Goal: Check status: Check status

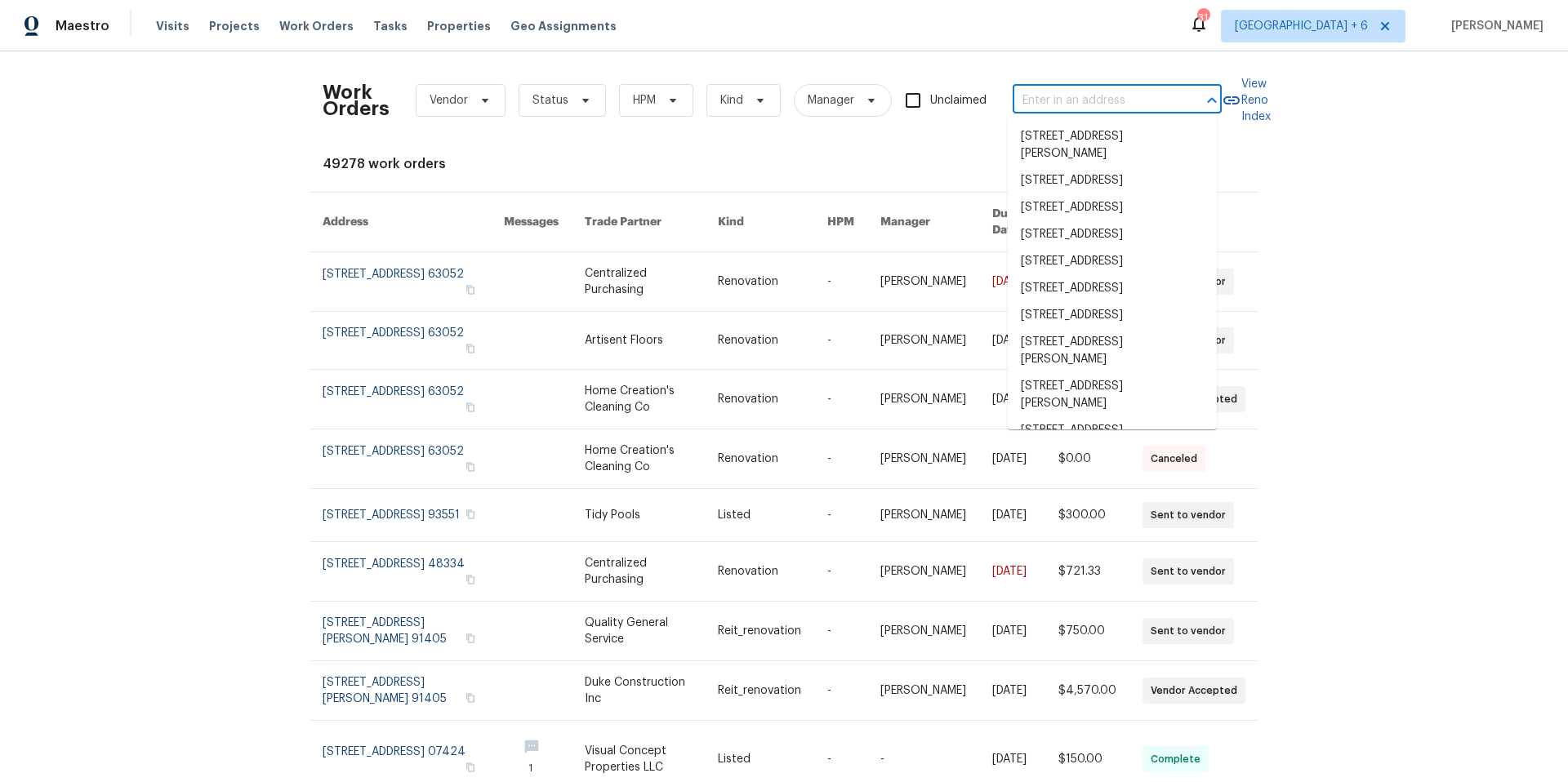
click at [1119, 101] on input "text" at bounding box center [1094, 101] width 164 height 25
paste input "[STREET_ADDRESS]"
type input "[STREET_ADDRESS]"
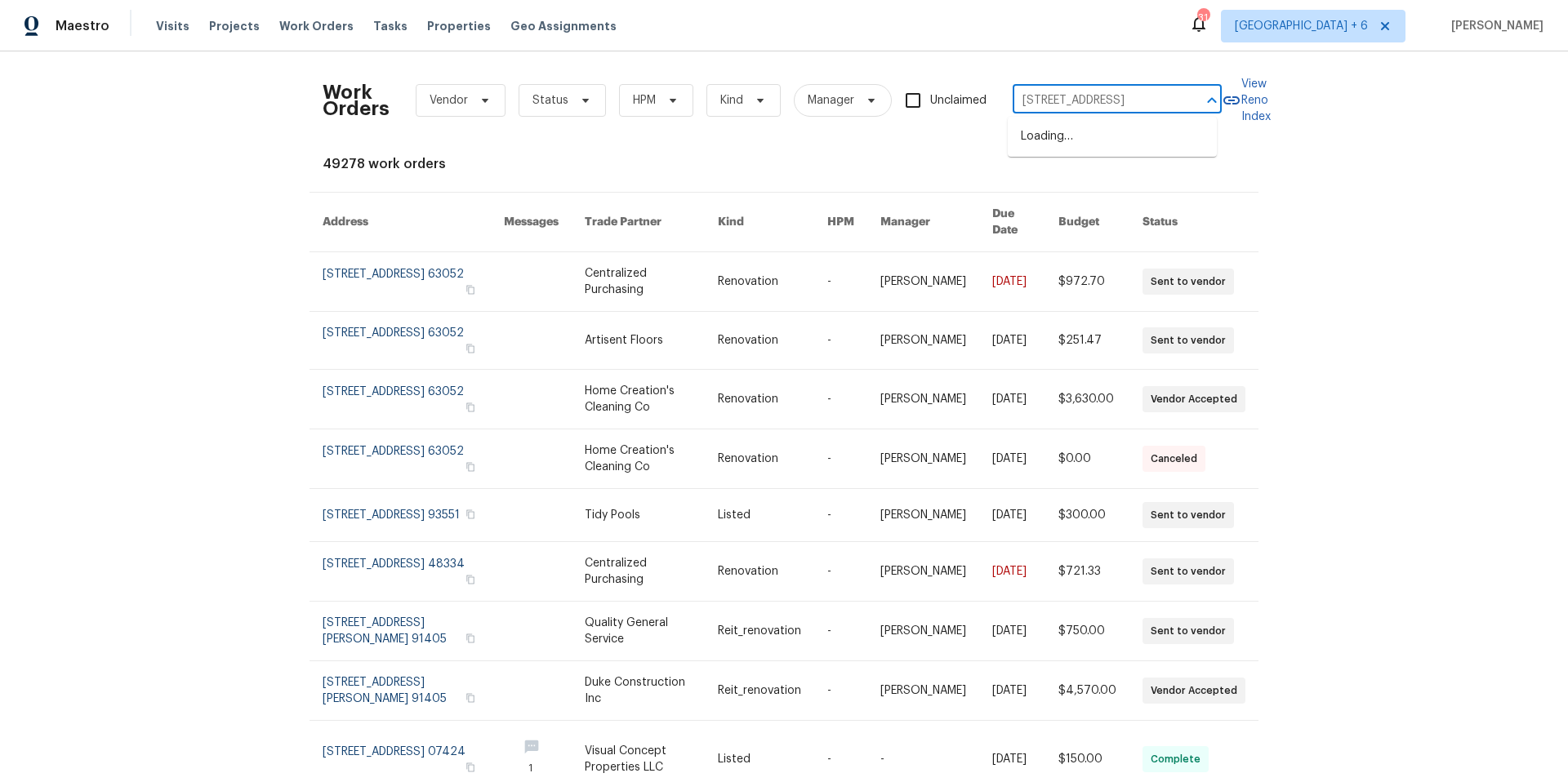
scroll to position [0, 92]
click at [1133, 141] on li "[STREET_ADDRESS]" at bounding box center [1111, 136] width 209 height 27
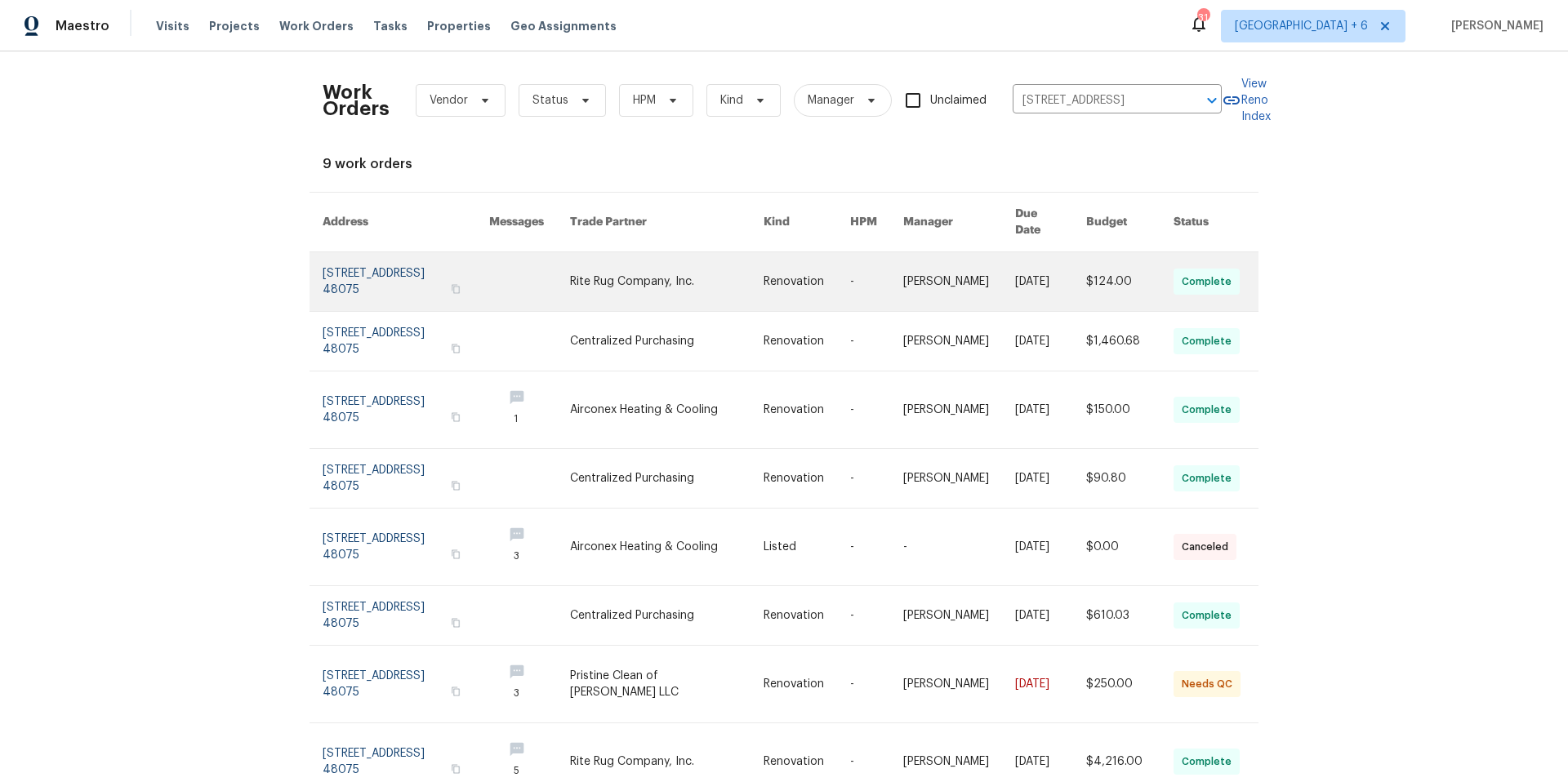
click at [417, 270] on link at bounding box center [406, 281] width 166 height 59
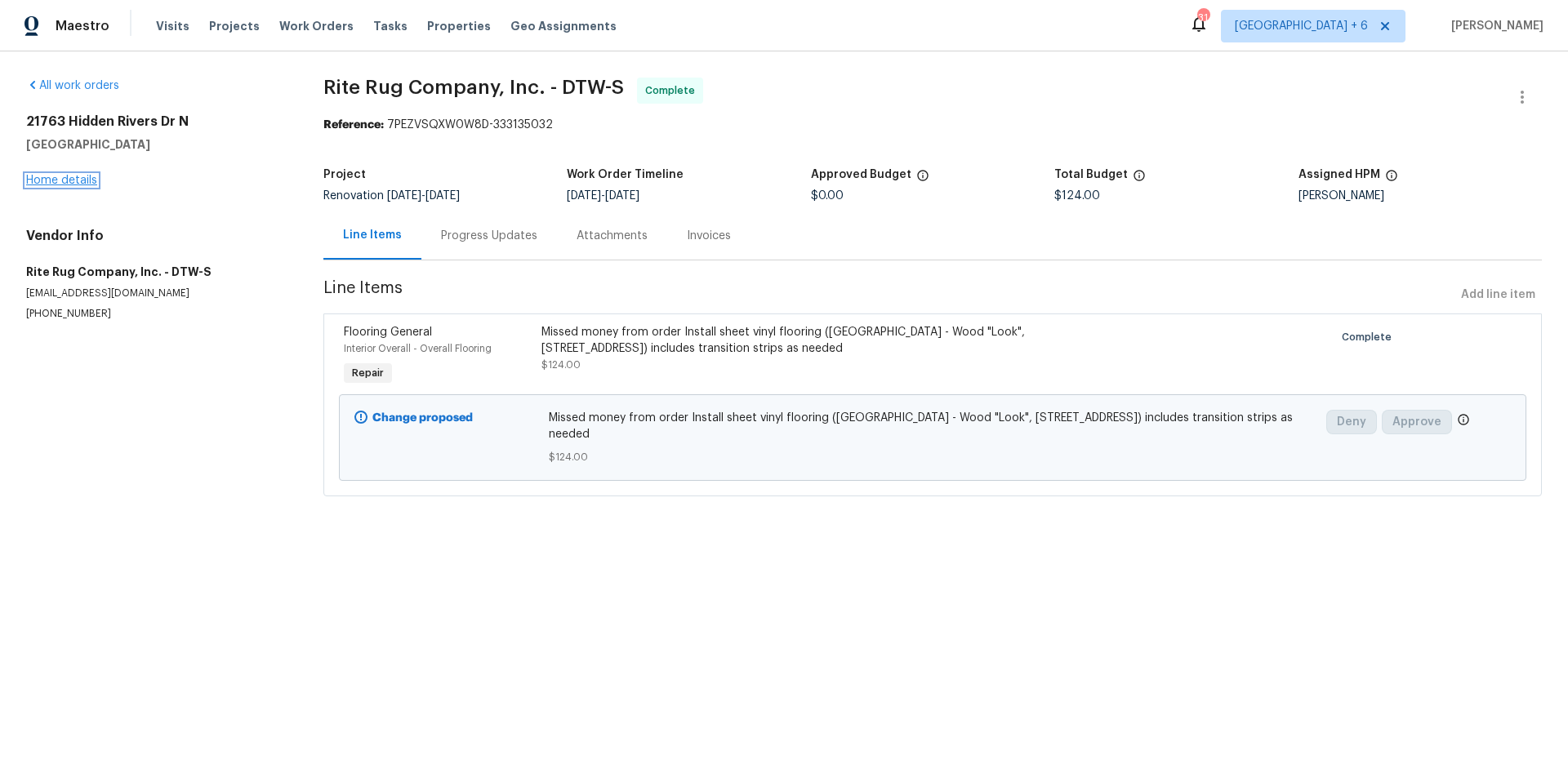
click at [66, 179] on link "Home details" at bounding box center [61, 180] width 71 height 11
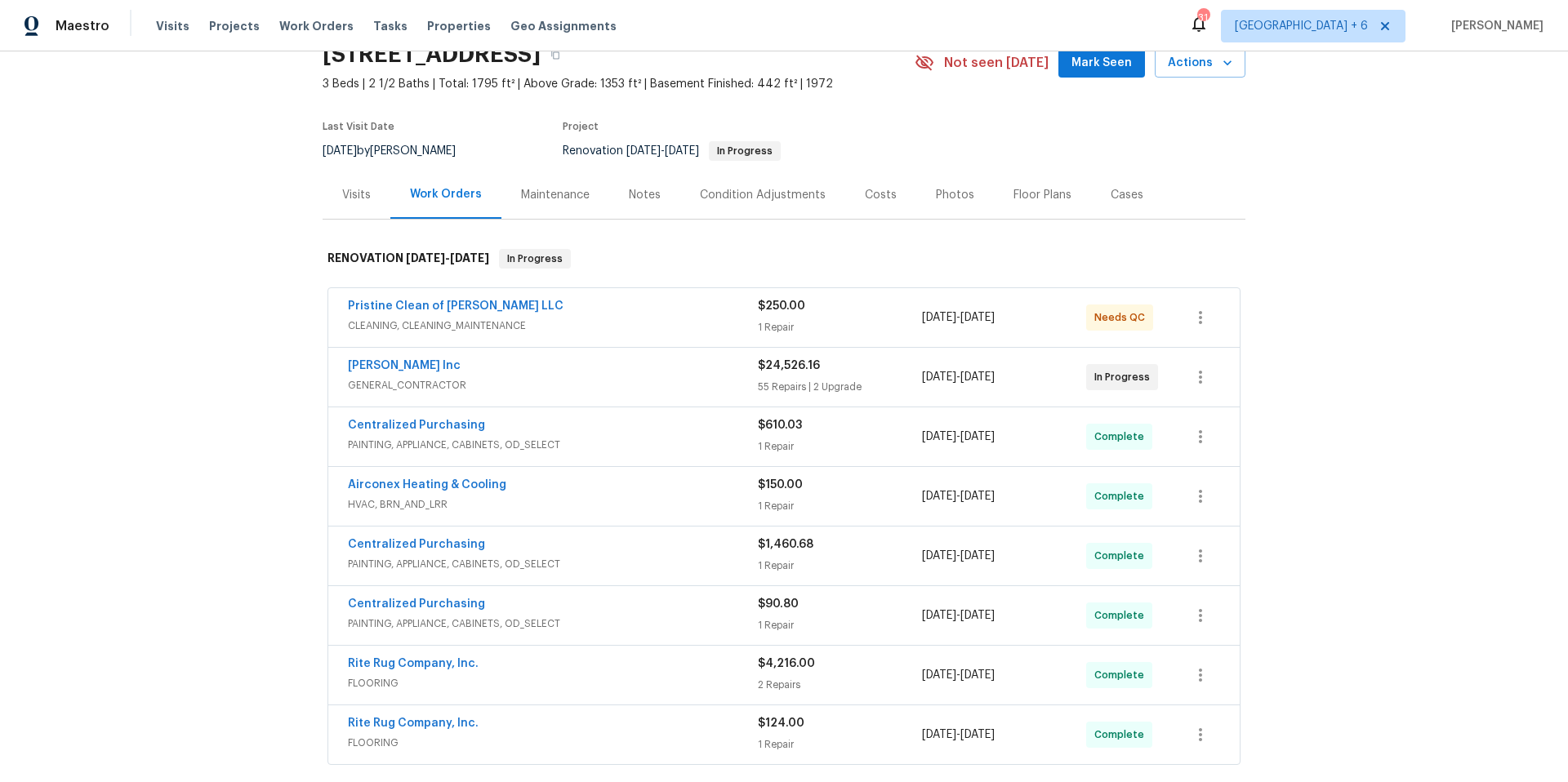
scroll to position [89, 0]
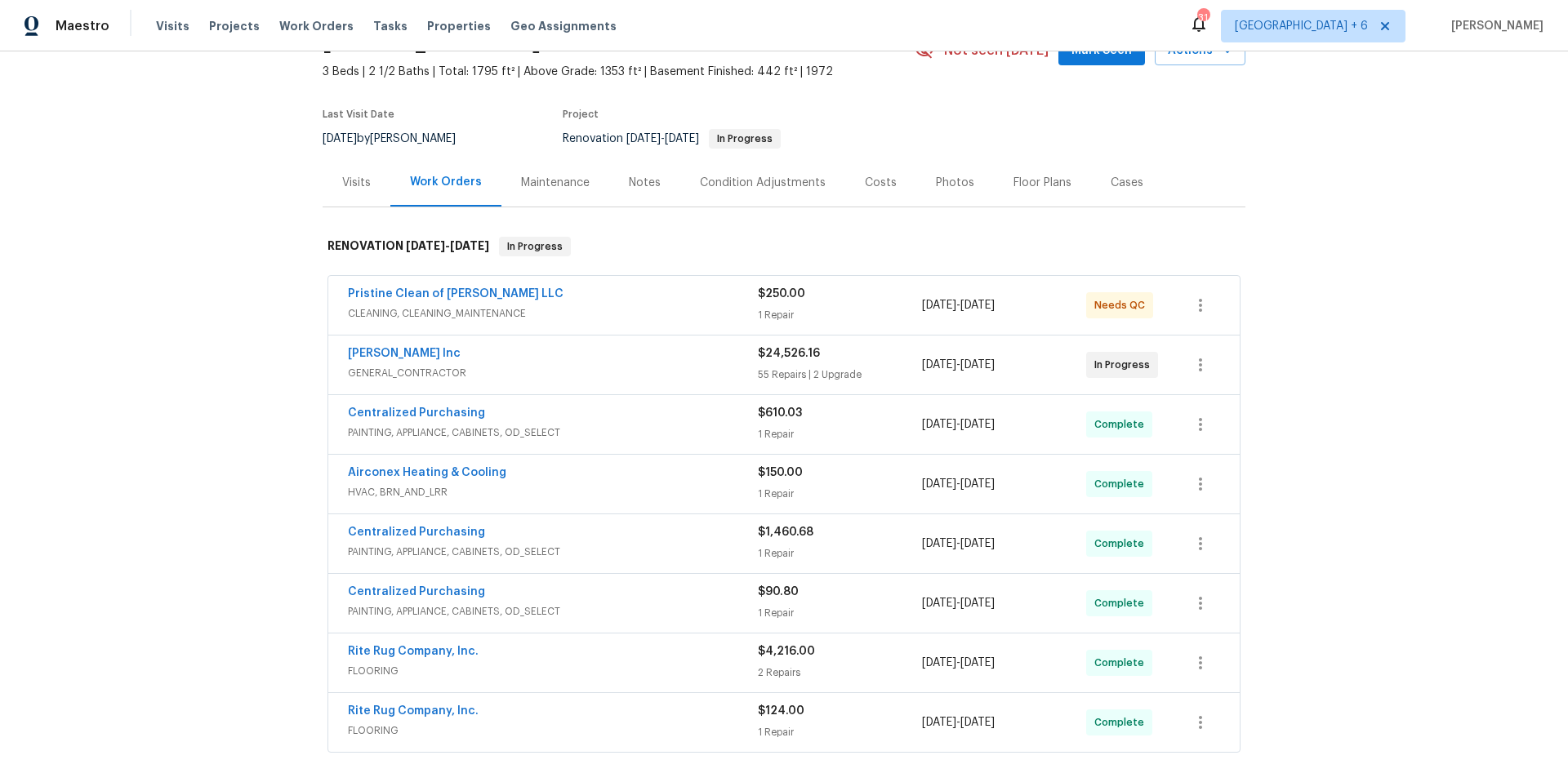
click at [637, 374] on span "GENERAL_CONTRACTOR" at bounding box center [552, 373] width 410 height 17
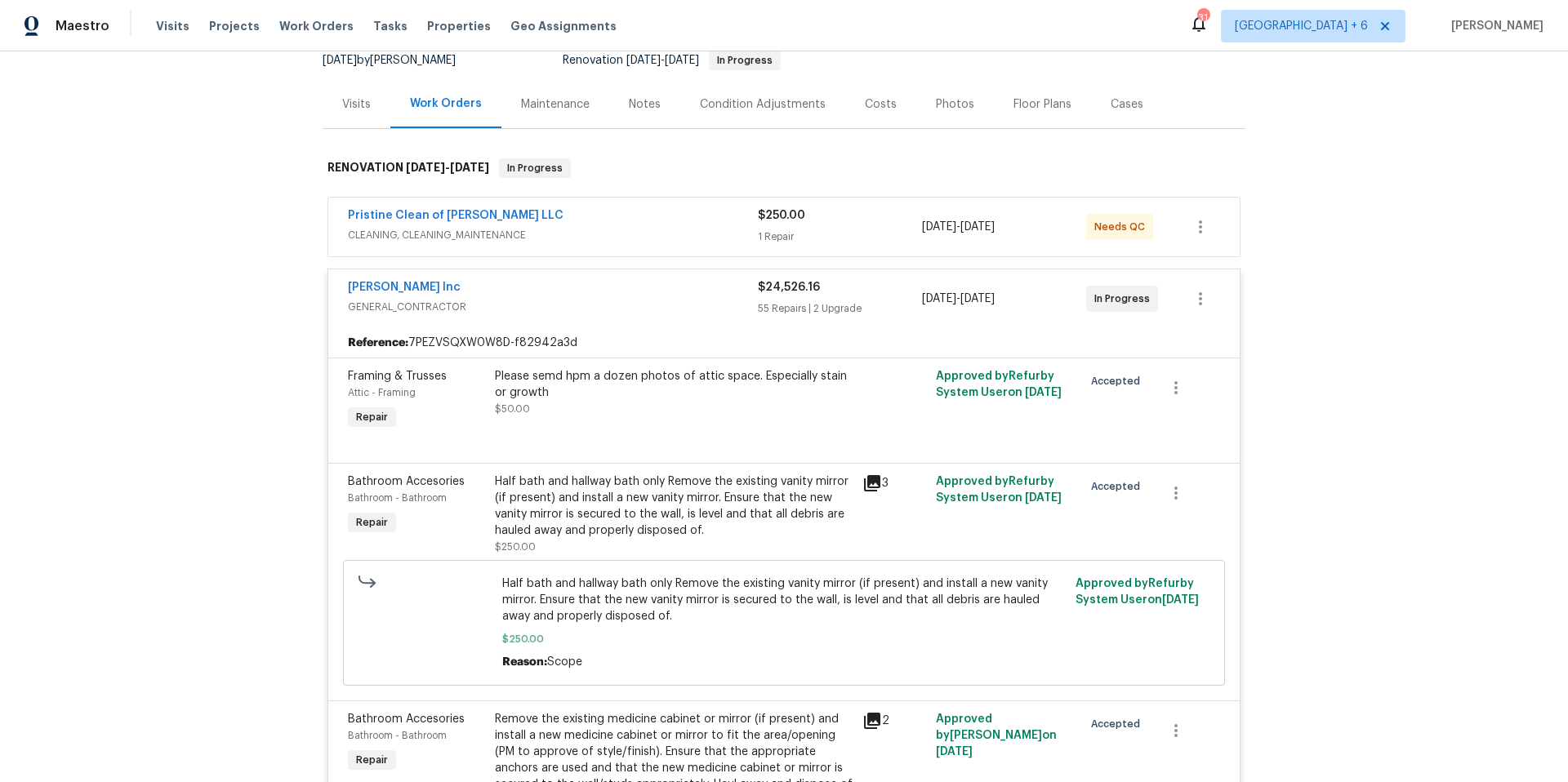
scroll to position [159, 0]
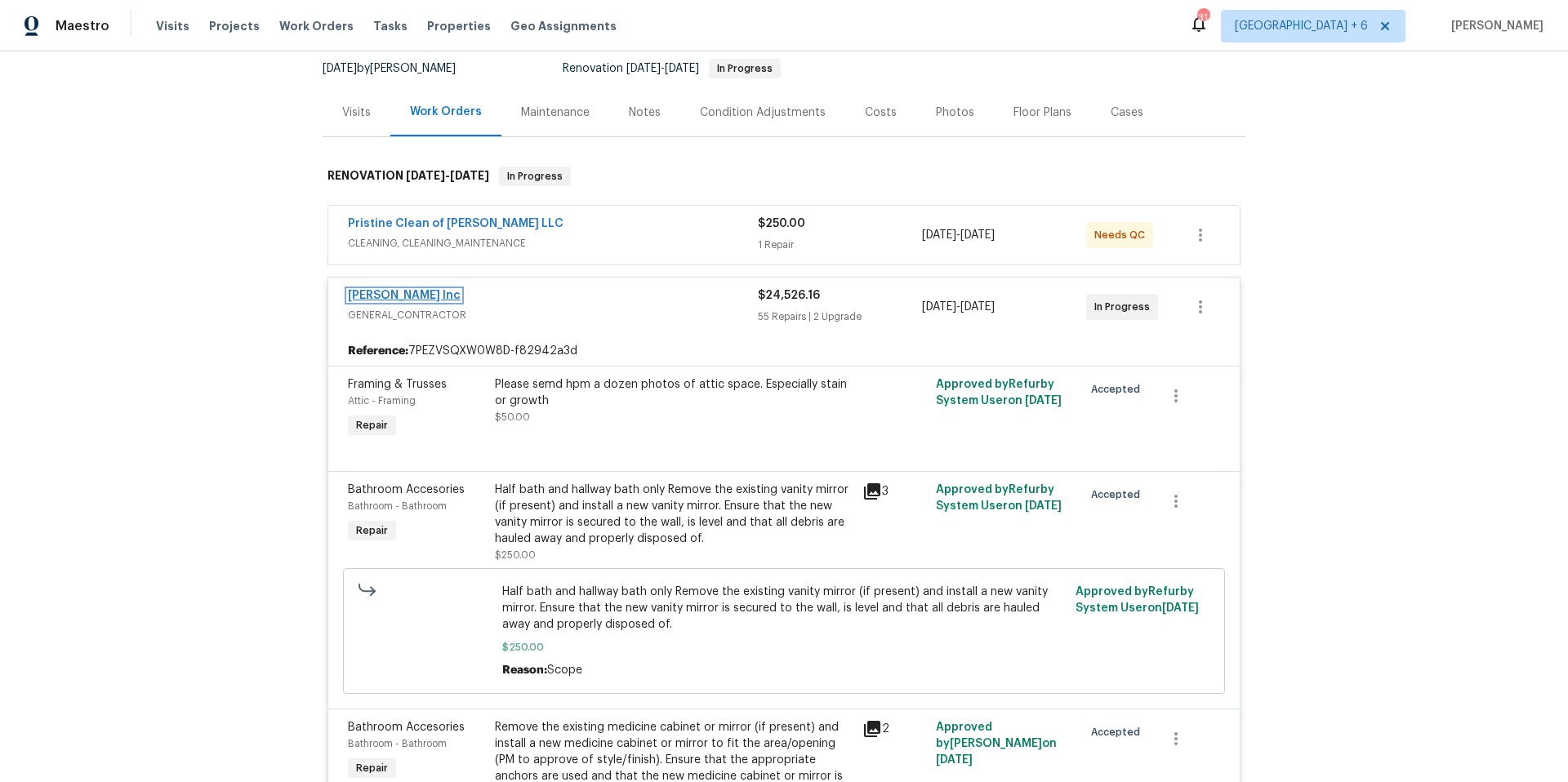
click at [384, 291] on link "[PERSON_NAME] Inc" at bounding box center [403, 295] width 113 height 11
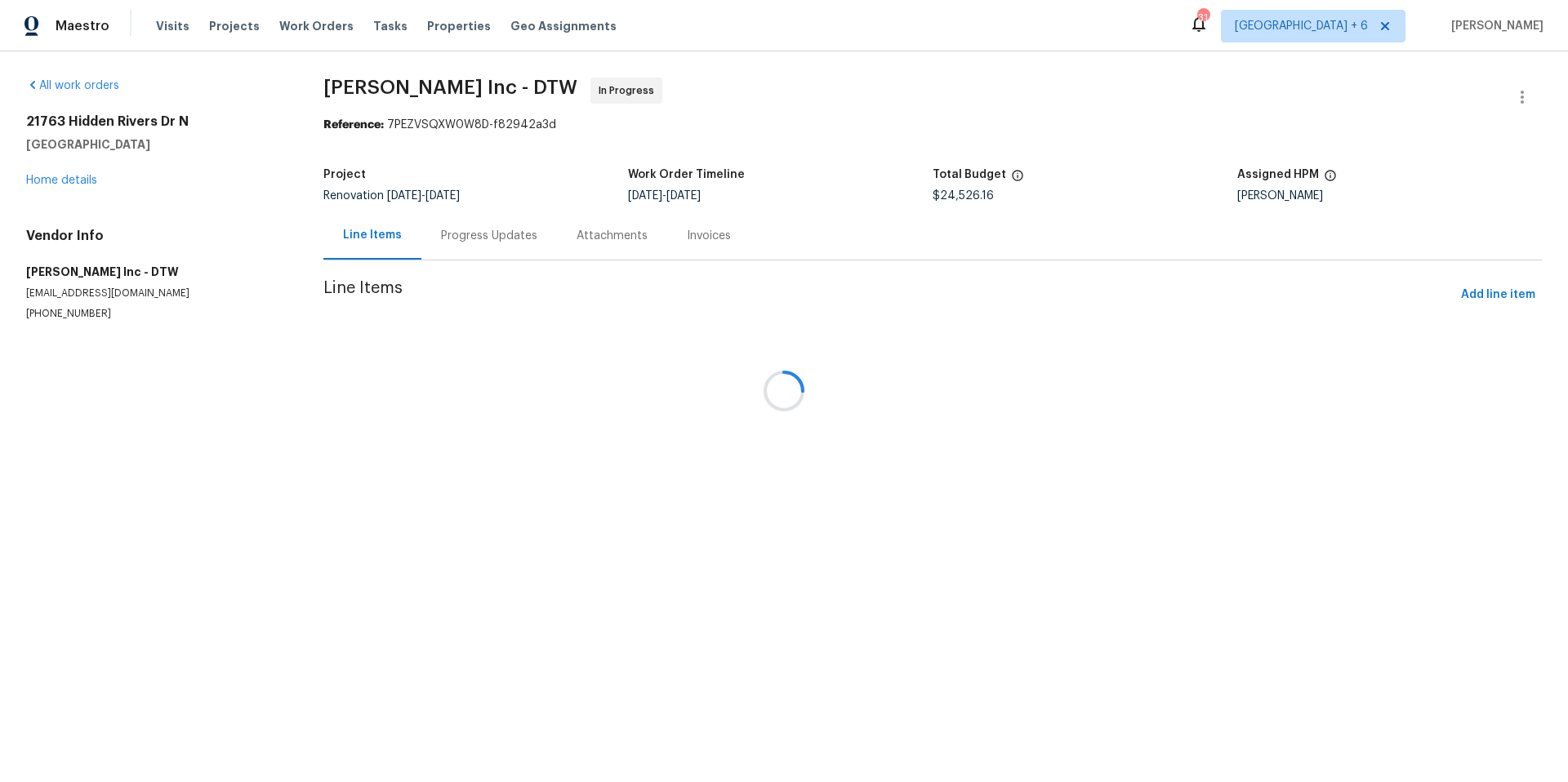
click at [466, 232] on div at bounding box center [784, 391] width 1568 height 782
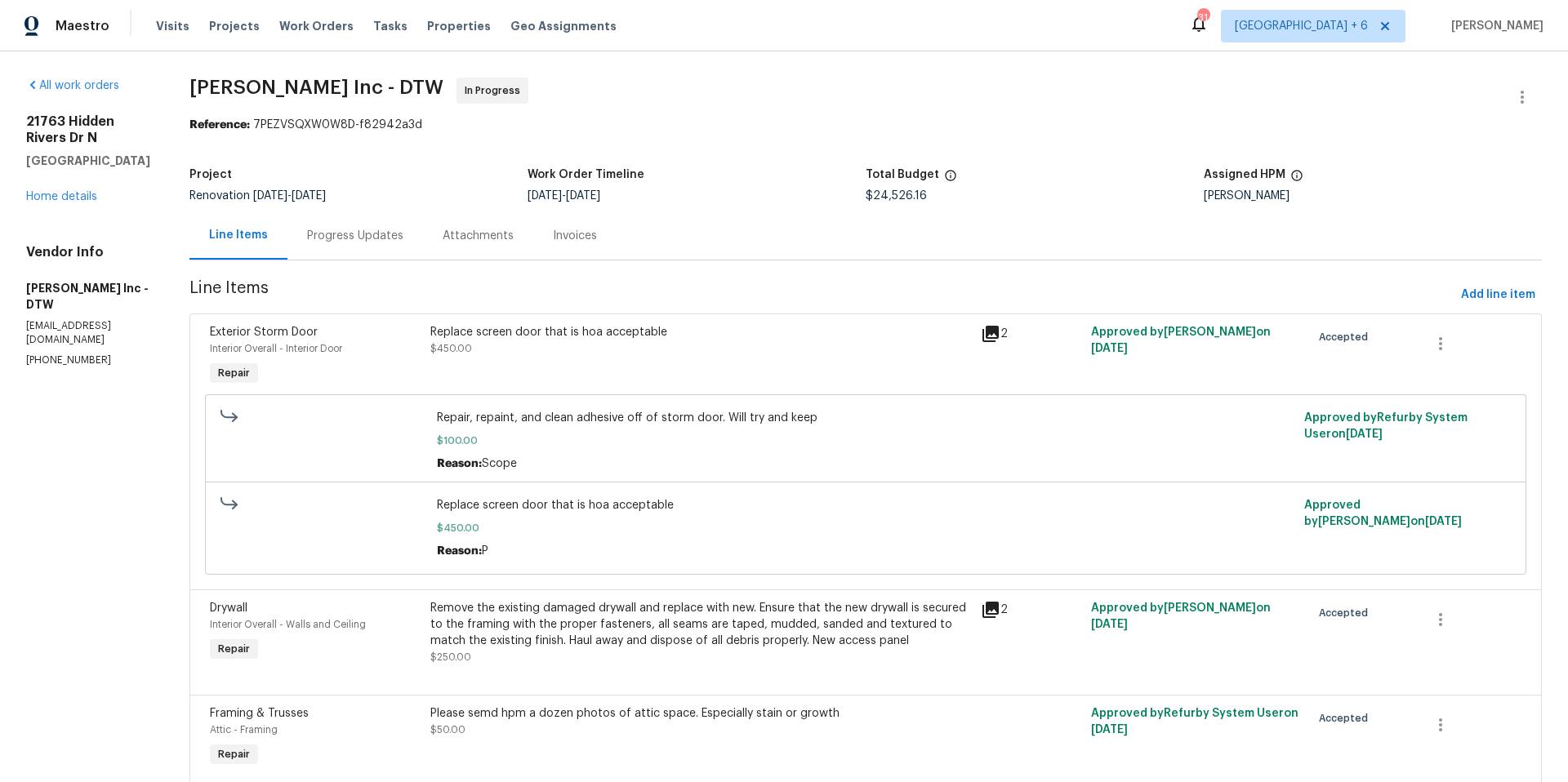
click at [388, 245] on div "Progress Updates" at bounding box center [354, 235] width 136 height 48
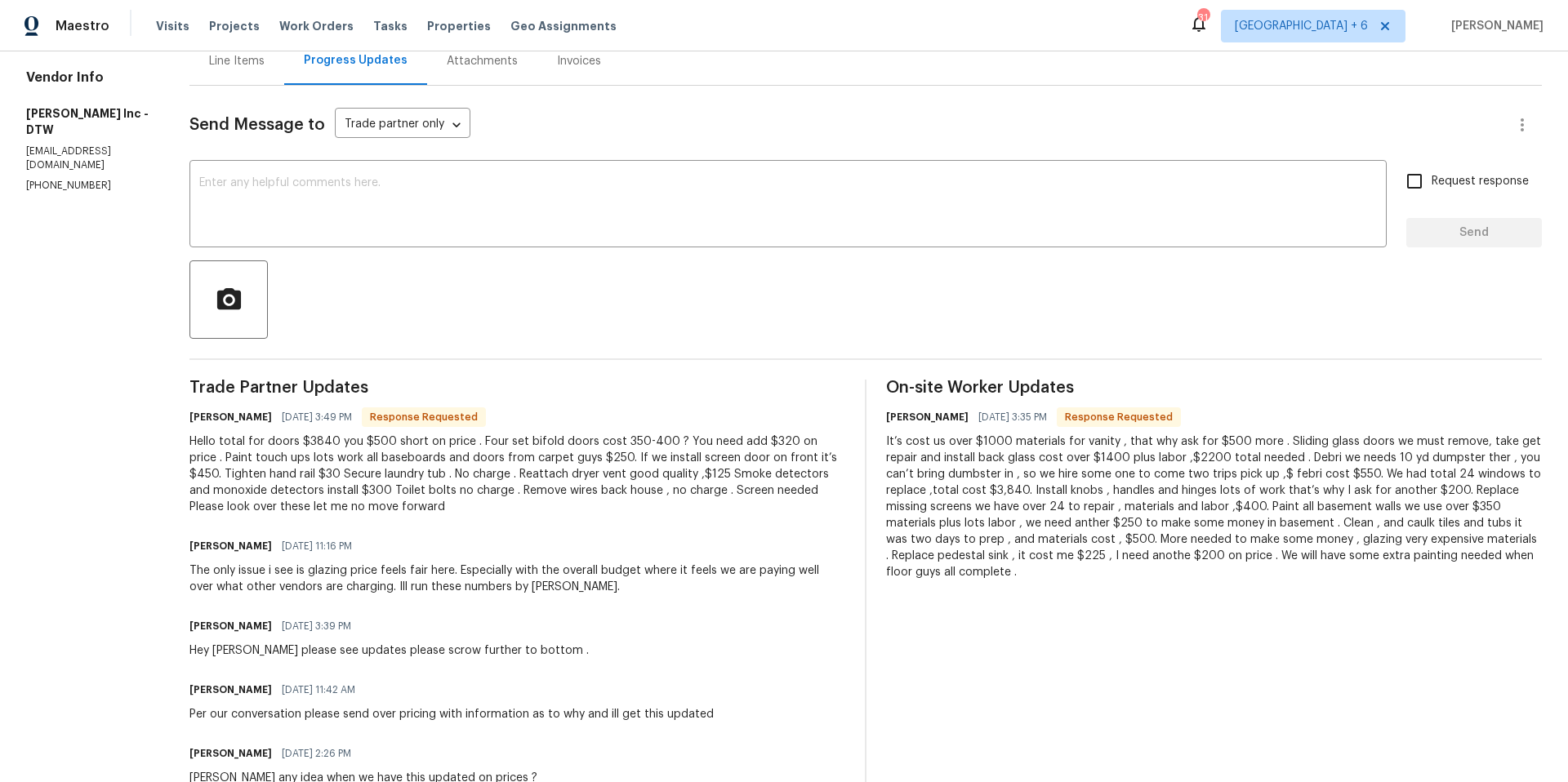
scroll to position [324, 0]
